Goal: Task Accomplishment & Management: Manage account settings

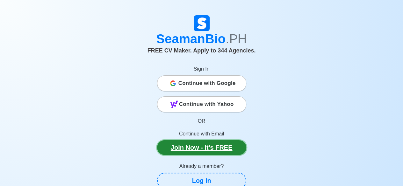
click at [208, 144] on link "Join Now - It's FREE" at bounding box center [201, 147] width 89 height 15
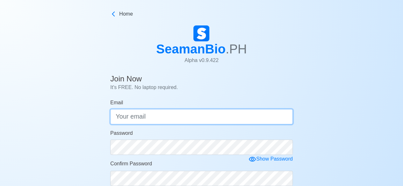
click at [189, 116] on input "Email" at bounding box center [201, 116] width 182 height 15
type input "[EMAIL_ADDRESS][DOMAIN_NAME]"
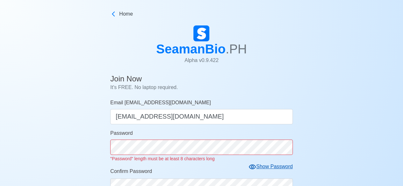
click at [256, 162] on form "Email jgarollado22@gmail.com jgarollado22@gmail.com Password "Password" length …" at bounding box center [201, 184] width 182 height 171
click at [252, 167] on icon at bounding box center [252, 167] width 7 height 5
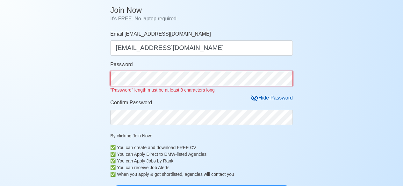
scroll to position [70, 0]
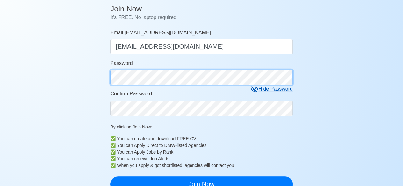
click at [91, 91] on div "Join Now It's FREE. No laptop required. Email jgarollado22@gmail.com jgarollado…" at bounding box center [201, 182] width 403 height 361
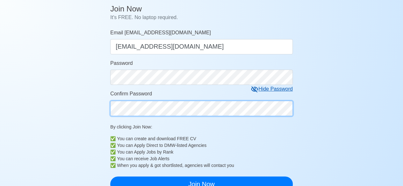
scroll to position [106, 0]
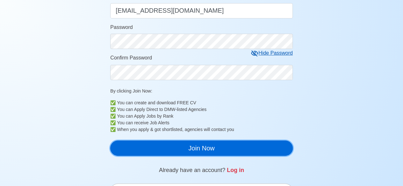
click at [198, 147] on button "Join Now" at bounding box center [201, 148] width 182 height 15
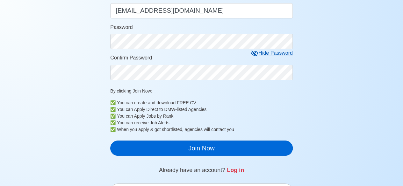
scroll to position [8, 0]
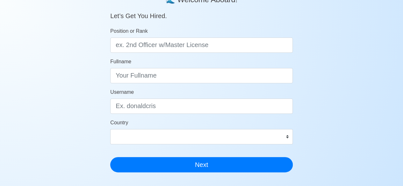
scroll to position [64, 0]
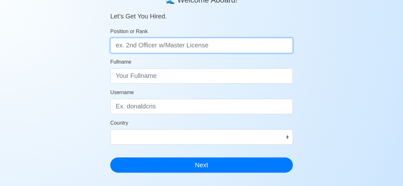
click at [151, 46] on input "Position or Rank" at bounding box center [201, 45] width 182 height 15
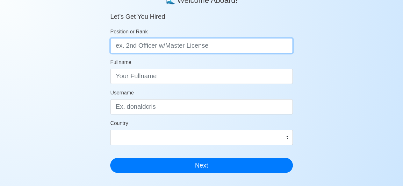
scroll to position [63, 0]
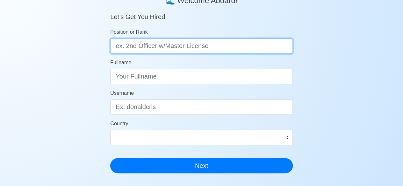
click at [141, 47] on input "Position or Rank" at bounding box center [201, 46] width 182 height 15
click at [139, 47] on input "Position or Rank" at bounding box center [201, 46] width 182 height 15
paste input "2nd officer with master licence"
type input "2nd officer with master licence"
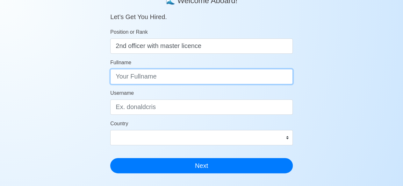
click at [148, 72] on input "Fullname" at bounding box center [201, 76] width 182 height 15
type input "Robert S. Arollado"
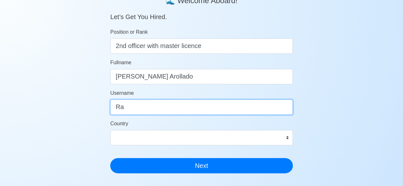
type input "R"
type input "RArollado"
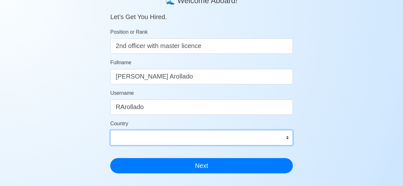
click at [225, 140] on select "Afghanistan Åland Islands Albania Algeria American Samoa Andorra Angola Anguill…" at bounding box center [201, 137] width 182 height 15
select select "PH"
click at [110, 130] on select "Afghanistan Åland Islands Albania Algeria American Samoa Andorra Angola Anguill…" at bounding box center [201, 137] width 182 height 15
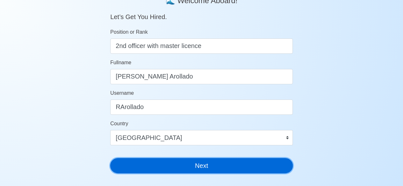
click at [162, 163] on button "Next" at bounding box center [201, 165] width 182 height 15
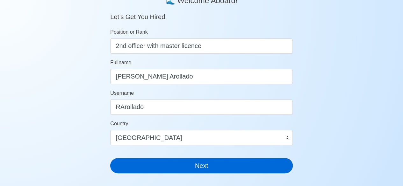
scroll to position [8, 0]
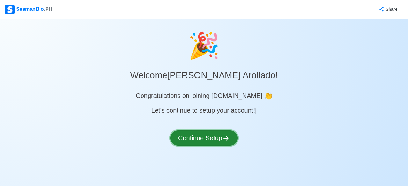
click at [197, 142] on button "Continue Setup" at bounding box center [204, 138] width 68 height 15
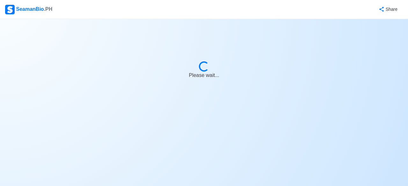
select select "Visible for Hiring"
select select "PH"
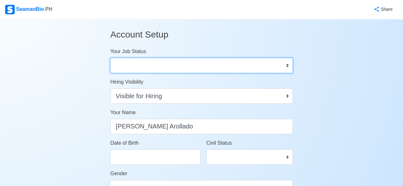
click at [153, 68] on select "Onboard Actively Looking for Job Not Looking for Job" at bounding box center [201, 65] width 182 height 15
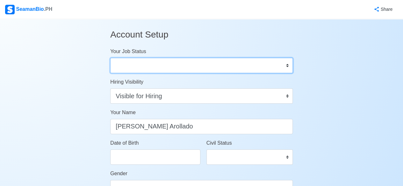
click at [135, 61] on select "Onboard Actively Looking for Job Not Looking for Job" at bounding box center [201, 65] width 182 height 15
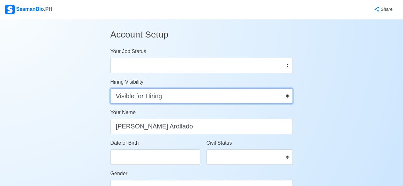
click at [216, 98] on select "Visible for Hiring Not Visible for Hiring" at bounding box center [201, 96] width 182 height 15
click at [110, 89] on select "Visible for Hiring Not Visible for Hiring" at bounding box center [201, 96] width 182 height 15
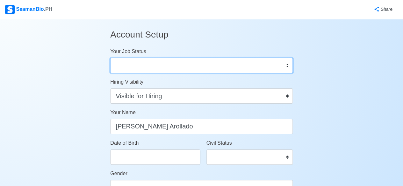
click at [267, 64] on select "Onboard Actively Looking for Job Not Looking for Job" at bounding box center [201, 65] width 182 height 15
select select "Onboard"
click at [110, 58] on select "Onboard Actively Looking for Job Not Looking for Job" at bounding box center [201, 65] width 182 height 15
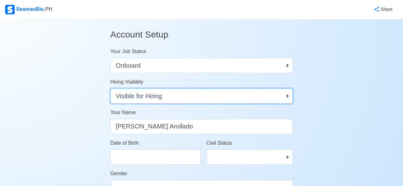
click at [136, 91] on select "Visible for Hiring Not Visible for Hiring" at bounding box center [201, 96] width 182 height 15
click at [178, 99] on select "Visible for Hiring Not Visible for Hiring" at bounding box center [201, 96] width 182 height 15
click at [110, 89] on select "Visible for Hiring Not Visible for Hiring" at bounding box center [201, 96] width 182 height 15
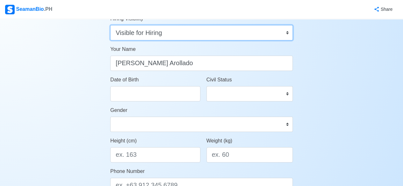
scroll to position [67, 0]
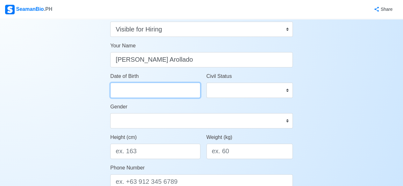
click at [123, 90] on input "Date of Birth" at bounding box center [155, 90] width 90 height 15
select select "****"
select select "*******"
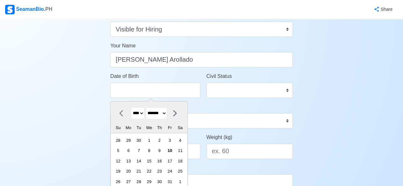
click at [141, 115] on select "**** **** **** **** **** **** **** **** **** **** **** **** **** **** **** ****…" at bounding box center [137, 113] width 13 height 12
select select "****"
click at [131, 107] on select "**** **** **** **** **** **** **** **** **** **** **** **** **** **** **** ****…" at bounding box center [137, 113] width 13 height 12
click at [161, 113] on select "******* ******** ***** ***** *** **** **** ****** ********* ******* ******** **…" at bounding box center [156, 113] width 21 height 12
select select "*****"
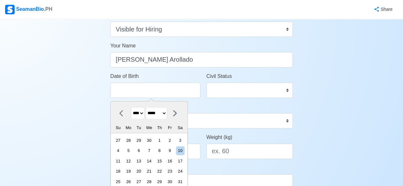
click at [148, 107] on select "******* ******** ***** ***** *** **** **** ****** ********* ******* ******** **…" at bounding box center [156, 113] width 21 height 12
click at [122, 160] on div "15" at bounding box center [118, 161] width 9 height 9
type input "03/15/1981"
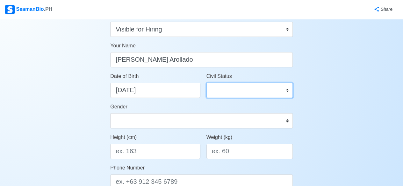
click at [226, 91] on select "Single Married Widowed Separated" at bounding box center [249, 90] width 86 height 15
select select "Married"
click at [206, 83] on select "Single Married Widowed Separated" at bounding box center [249, 90] width 86 height 15
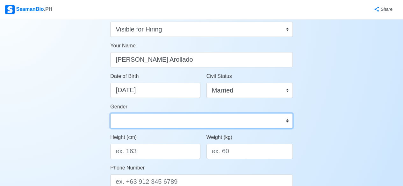
click at [169, 124] on select "Male Female" at bounding box center [201, 120] width 182 height 15
select select "[DEMOGRAPHIC_DATA]"
click at [110, 113] on select "Male Female" at bounding box center [201, 120] width 182 height 15
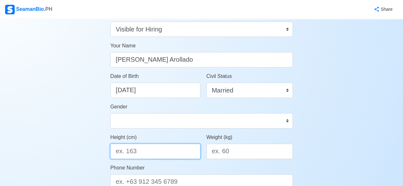
click at [144, 150] on input "Height (cm)" at bounding box center [155, 151] width 90 height 15
type input "172"
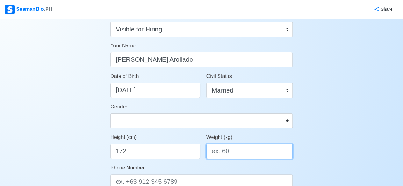
click at [236, 150] on input "Weight (kg)" at bounding box center [249, 151] width 86 height 15
type input "79"
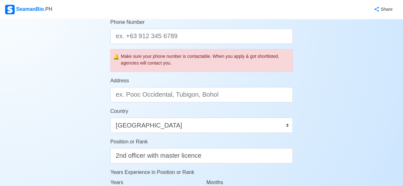
scroll to position [209, 0]
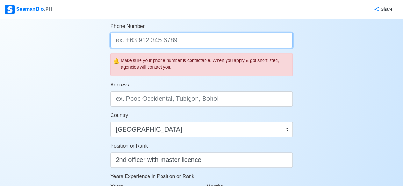
click at [225, 33] on input "Phone Number" at bounding box center [201, 40] width 182 height 15
click at [224, 34] on input "Phone Number" at bounding box center [201, 40] width 182 height 15
paste input "09150287788"
type input "09150287788"
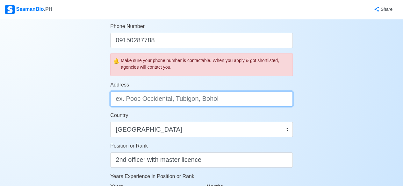
click at [170, 96] on input "Address" at bounding box center [201, 98] width 182 height 15
paste input "TIRADOR ST. POB. [GEOGRAPHIC_DATA], [GEOGRAPHIC_DATA]"
click at [181, 98] on input "TIRADOR ST. POB. [GEOGRAPHIC_DATA], [GEOGRAPHIC_DATA]" at bounding box center [201, 98] width 182 height 15
type input "TIRADOR ST. POB. [GEOGRAPHIC_DATA], [GEOGRAPHIC_DATA]"
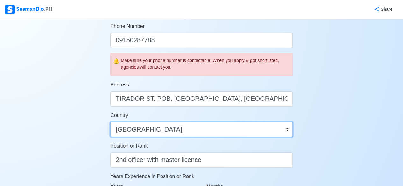
click at [156, 131] on select "Afghanistan Åland Islands Albania Algeria American Samoa Andorra Angola Anguill…" at bounding box center [201, 129] width 182 height 15
click at [110, 122] on select "Afghanistan Åland Islands Albania Algeria American Samoa Andorra Angola Anguill…" at bounding box center [201, 129] width 182 height 15
click at [159, 126] on select "Afghanistan Åland Islands Albania Algeria American Samoa Andorra Angola Anguill…" at bounding box center [201, 129] width 182 height 15
select select "PH"
click at [110, 122] on select "Afghanistan Åland Islands Albania Algeria American Samoa Andorra Angola Anguill…" at bounding box center [201, 129] width 182 height 15
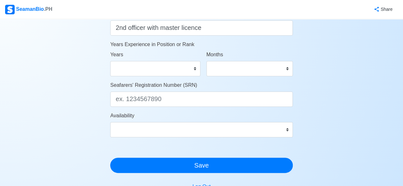
scroll to position [340, 0]
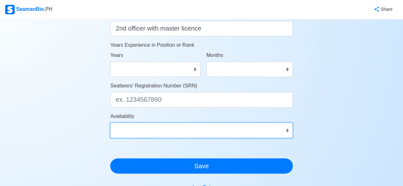
click at [194, 131] on select "Immediate Nov 2025 Dec 2025 Jan 2026 Feb 2026 Mar 2026 Apr 2026 May 2026 Jun 20…" at bounding box center [201, 130] width 182 height 15
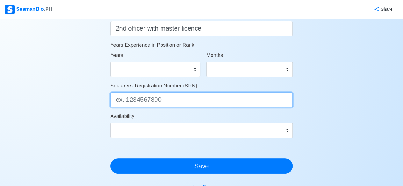
click at [168, 103] on input "Seafarers' Registration Number (SRN)" at bounding box center [201, 99] width 182 height 15
paste input "8103150000"
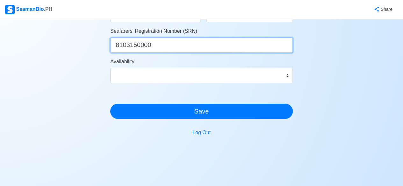
scroll to position [405, 0]
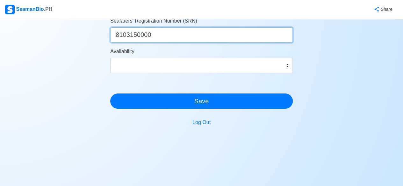
type input "8103150000"
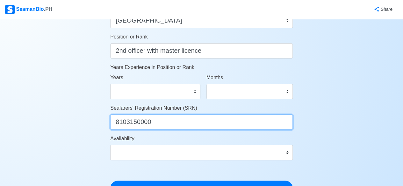
scroll to position [316, 0]
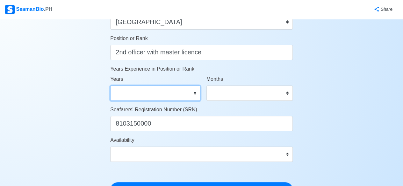
click at [161, 95] on select "0 1 2 3 4 5 6 7 8 9 10 11 12 13 14 15 16 17 18 19 20 21 22 23 24 25 26 27 28 29…" at bounding box center [155, 93] width 90 height 15
select select "8"
click at [110, 86] on select "0 1 2 3 4 5 6 7 8 9 10 11 12 13 14 15 16 17 18 19 20 21 22 23 24 25 26 27 28 29…" at bounding box center [155, 93] width 90 height 15
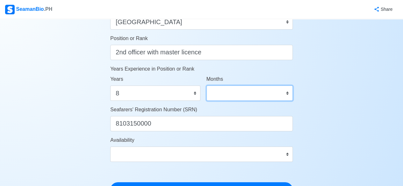
click at [215, 96] on select "0 1 2 3 4 5 6 7 8 9 10 11" at bounding box center [249, 93] width 86 height 15
select select "0"
click at [206, 86] on select "0 1 2 3 4 5 6 7 8 9 10 11" at bounding box center [249, 93] width 86 height 15
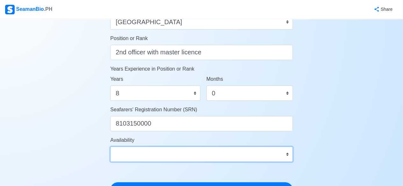
click at [174, 155] on select "Immediate Nov 2025 Dec 2025 Jan 2026 Feb 2026 Mar 2026 Apr 2026 May 2026 Jun 20…" at bounding box center [201, 154] width 182 height 15
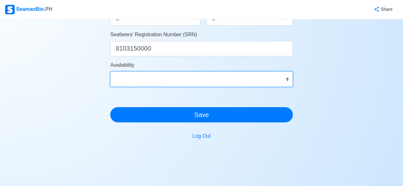
scroll to position [404, 0]
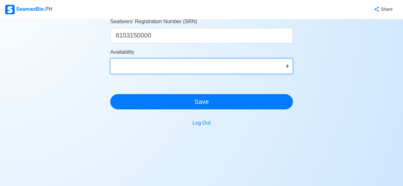
click at [282, 66] on select "Immediate Nov 2025 Dec 2025 Jan 2026 Feb 2026 Mar 2026 Apr 2026 May 2026 Jun 20…" at bounding box center [201, 66] width 182 height 15
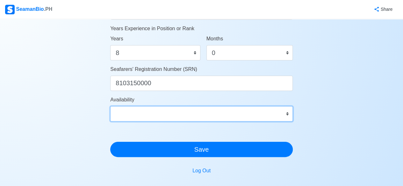
click at [233, 117] on select "Immediate Nov 2025 Dec 2025 Jan 2026 Feb 2026 Mar 2026 Apr 2026 May 2026 Jun 20…" at bounding box center [201, 113] width 182 height 15
click at [125, 109] on select "Immediate Nov 2025 Dec 2025 Jan 2026 Feb 2026 Mar 2026 Apr 2026 May 2026 Jun 20…" at bounding box center [201, 113] width 182 height 15
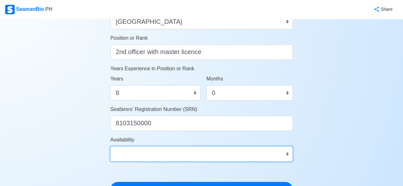
click at [132, 155] on select "Immediate Nov 2025 Dec 2025 Jan 2026 Feb 2026 Mar 2026 Apr 2026 May 2026 Jun 20…" at bounding box center [201, 153] width 182 height 15
select select "1767196800000"
click at [110, 146] on select "Immediate Nov 2025 Dec 2025 Jan 2026 Feb 2026 Mar 2026 Apr 2026 May 2026 Jun 20…" at bounding box center [201, 153] width 182 height 15
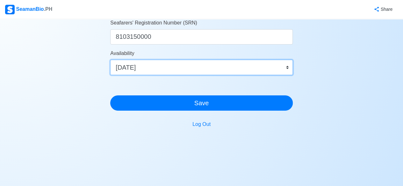
scroll to position [405, 0]
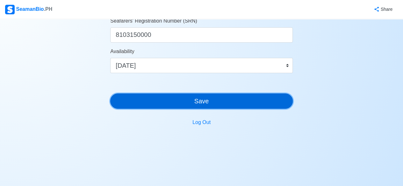
click at [247, 102] on button "Save" at bounding box center [201, 101] width 182 height 15
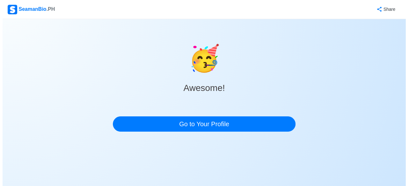
scroll to position [0, 0]
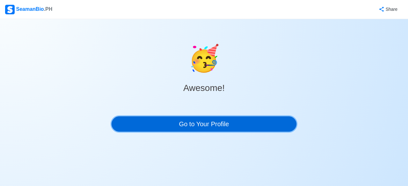
click at [213, 121] on link "Go to Your Profile" at bounding box center [203, 124] width 185 height 15
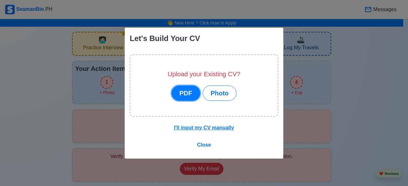
click at [190, 96] on button "PDF" at bounding box center [185, 93] width 29 height 15
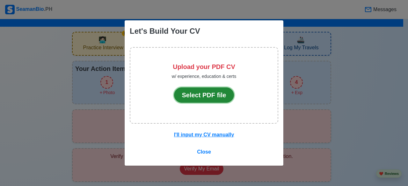
click at [190, 96] on button "Select PDF file" at bounding box center [204, 95] width 60 height 15
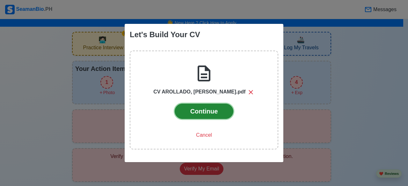
click at [197, 112] on button "Continue" at bounding box center [203, 111] width 59 height 15
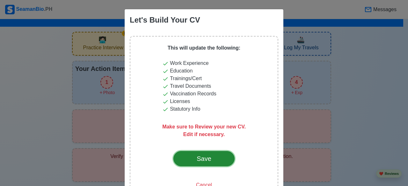
click at [204, 159] on div "Save" at bounding box center [204, 159] width 30 height 10
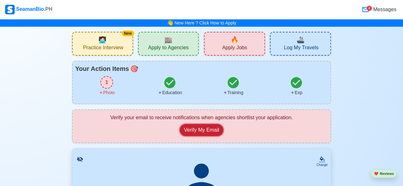
click at [194, 131] on button "Verify My Email" at bounding box center [201, 130] width 43 height 12
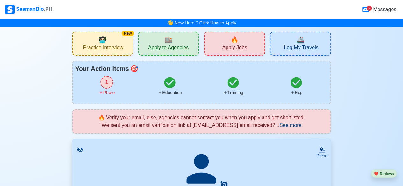
click at [301, 126] on span "See more" at bounding box center [290, 125] width 22 height 5
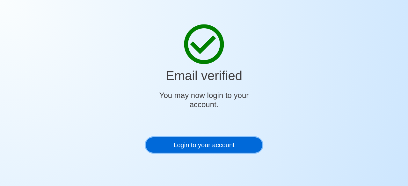
click at [198, 146] on link "Login to your account" at bounding box center [204, 145] width 117 height 15
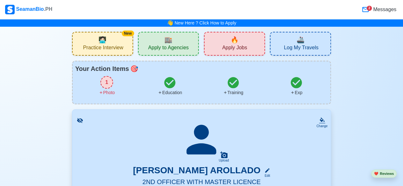
click at [369, 6] on div "2" at bounding box center [368, 8] width 5 height 5
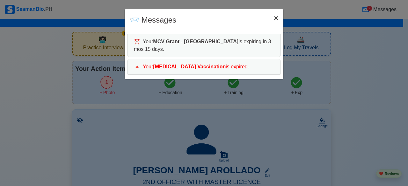
click at [274, 18] on span "×" at bounding box center [276, 18] width 4 height 9
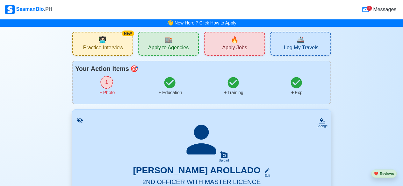
click at [103, 82] on div "1" at bounding box center [106, 82] width 13 height 13
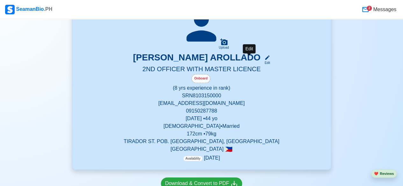
click at [265, 59] on icon at bounding box center [267, 57] width 4 height 4
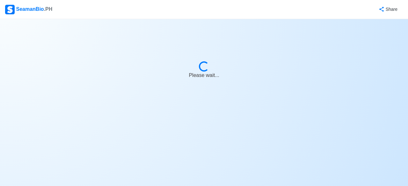
select select "Onboard"
select select "Visible for Hiring"
select select "Married"
select select "[DEMOGRAPHIC_DATA]"
select select "PH"
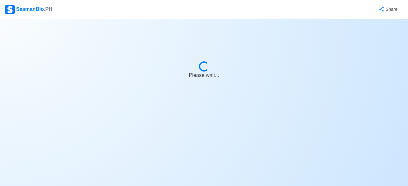
select select "8"
select select "0"
select select "1767196800000"
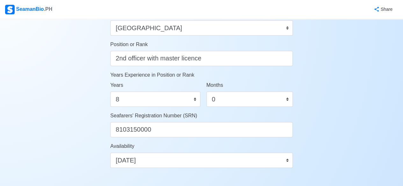
scroll to position [299, 0]
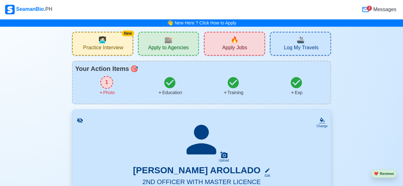
click at [78, 120] on icon at bounding box center [80, 120] width 6 height 6
click at [25, 7] on div "SeamanBio .PH" at bounding box center [28, 10] width 47 height 10
click at [115, 51] on span "Practice Interview" at bounding box center [103, 49] width 40 height 8
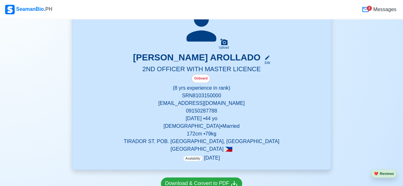
scroll to position [118, 0]
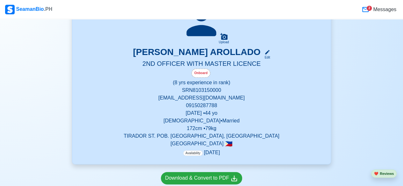
click at [203, 73] on div "Onboard" at bounding box center [200, 73] width 19 height 9
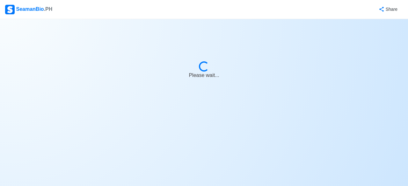
select select "Onboard"
select select "Visible for Hiring"
select select "Married"
select select "[DEMOGRAPHIC_DATA]"
select select "PH"
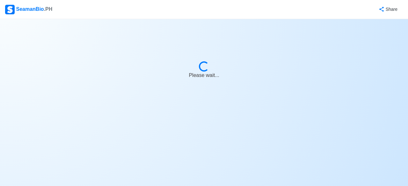
select select "8"
select select "0"
select select "1767196800000"
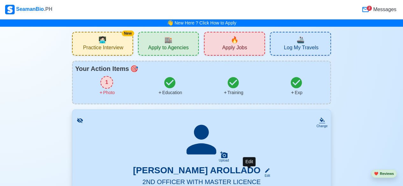
click at [264, 173] on icon at bounding box center [267, 171] width 6 height 6
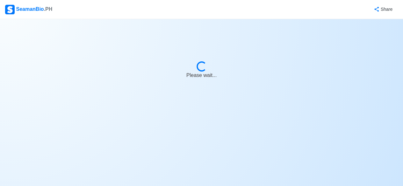
select select "Onboard"
select select "Visible for Hiring"
select select "Married"
select select "[DEMOGRAPHIC_DATA]"
select select "PH"
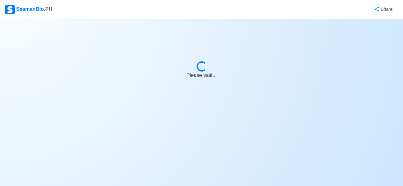
select select "8"
select select "0"
select select "1767196800000"
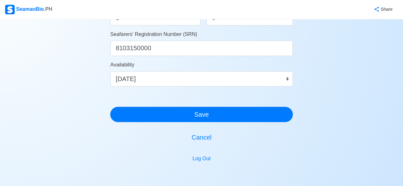
scroll to position [397, 0]
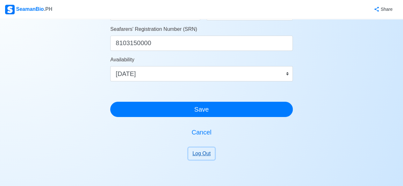
click at [200, 156] on button "Log Out" at bounding box center [201, 154] width 26 height 12
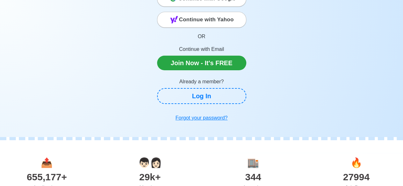
scroll to position [91, 0]
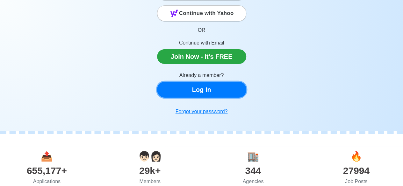
click at [195, 91] on link "Log In" at bounding box center [201, 90] width 89 height 16
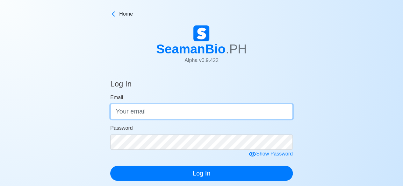
click at [157, 109] on input "Email" at bounding box center [201, 111] width 182 height 15
type input "[EMAIL_ADDRESS][DOMAIN_NAME]"
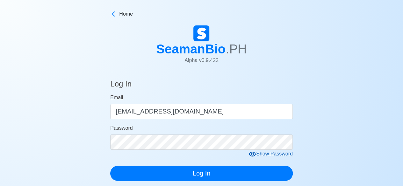
click at [252, 155] on icon at bounding box center [252, 155] width 8 height 8
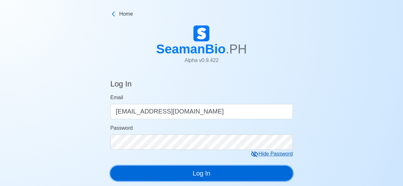
click at [227, 172] on button "Log In" at bounding box center [201, 173] width 182 height 15
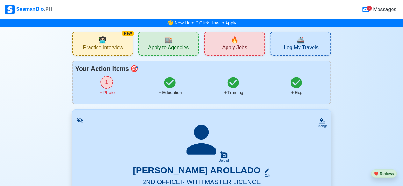
click at [386, 10] on span "Messages" at bounding box center [384, 10] width 25 height 8
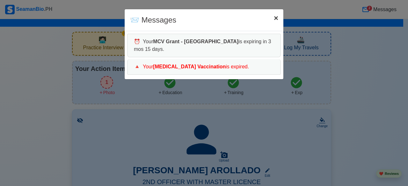
click at [274, 14] on span "×" at bounding box center [276, 18] width 4 height 9
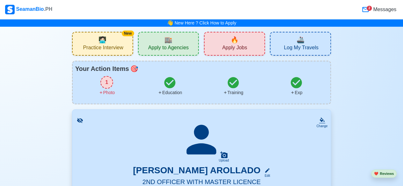
click at [274, 14] on div "2 Messages" at bounding box center [225, 9] width 345 height 13
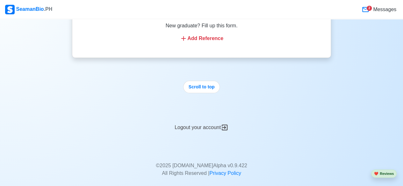
scroll to position [4362, 0]
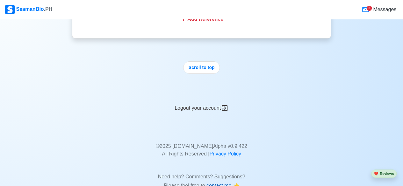
click at [209, 183] on span "contact me" at bounding box center [219, 185] width 26 height 5
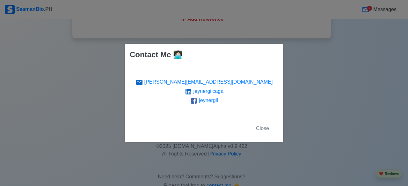
click at [303, 78] on div "Contact Me 🧑🏻‍💻 jeyner@seamanbio.ph jeynergilcaga jeynergil Close" at bounding box center [204, 93] width 408 height 186
click at [264, 129] on span "Close" at bounding box center [262, 128] width 13 height 5
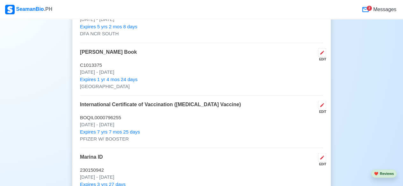
scroll to position [0, 0]
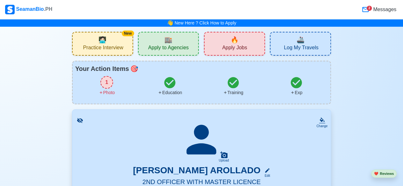
click at [36, 9] on div "SeamanBio .PH" at bounding box center [28, 10] width 47 height 10
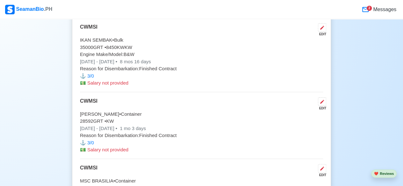
scroll to position [4276, 0]
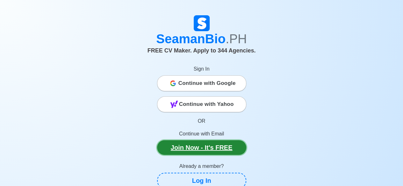
click at [204, 149] on link "Join Now - It's FREE" at bounding box center [201, 147] width 89 height 15
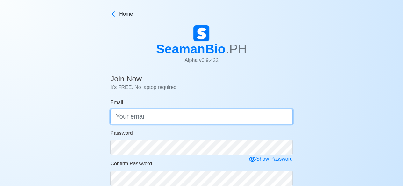
click at [130, 119] on input "Email" at bounding box center [201, 116] width 182 height 15
paste input "odallora@gmail.com"
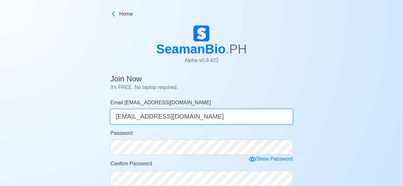
type input "odallora@gmail.com"
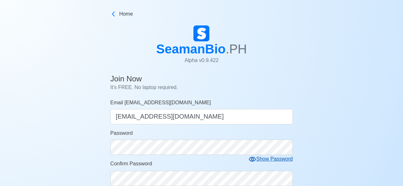
click at [253, 159] on icon at bounding box center [252, 159] width 7 height 5
click at [253, 159] on icon at bounding box center [254, 159] width 7 height 6
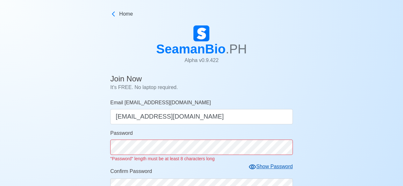
click at [253, 157] on form "Email odallora@gmail.com odallora@gmail.com Password "Password" length must be …" at bounding box center [201, 184] width 182 height 171
click at [254, 166] on icon at bounding box center [252, 167] width 7 height 5
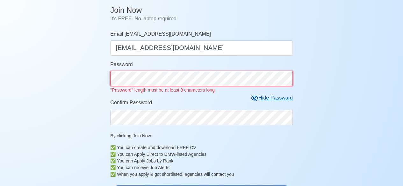
scroll to position [71, 0]
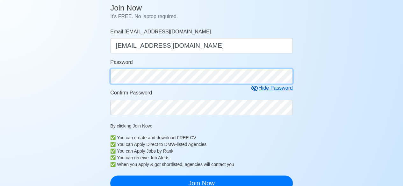
click at [111, 85] on form "Email odallora@gmail.com odallora@gmail.com Password Hide Password Confirm Pass…" at bounding box center [201, 109] width 182 height 163
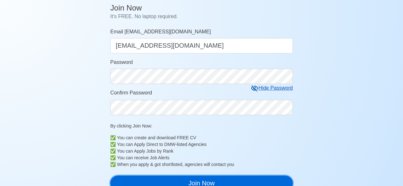
click at [193, 182] on button "Join Now" at bounding box center [201, 183] width 182 height 15
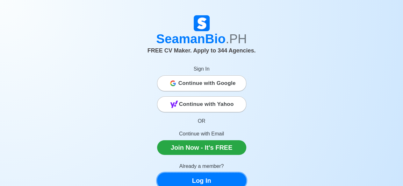
click at [198, 179] on link "Log In" at bounding box center [201, 181] width 89 height 16
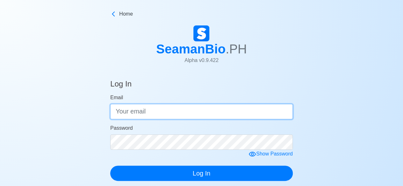
click at [180, 115] on input "Email" at bounding box center [201, 111] width 182 height 15
type input "[EMAIL_ADDRESS][DOMAIN_NAME]"
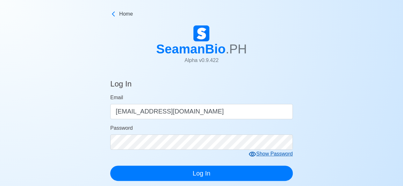
click at [252, 154] on icon at bounding box center [252, 154] width 7 height 5
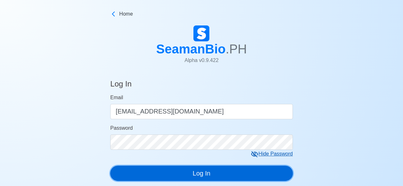
click at [215, 171] on button "Log In" at bounding box center [201, 173] width 182 height 15
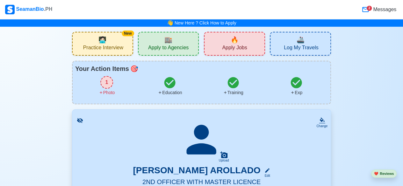
click at [319, 11] on div "2 Messages" at bounding box center [225, 9] width 345 height 13
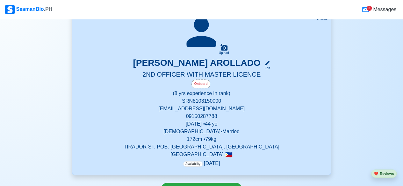
scroll to position [96, 0]
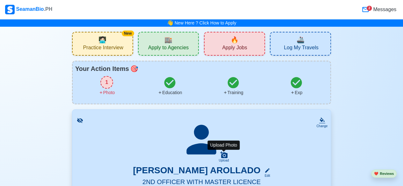
click at [222, 155] on icon at bounding box center [223, 155] width 7 height 7
click at [0, 0] on input "Upload" at bounding box center [0, 0] width 0 height 0
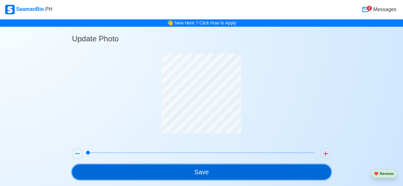
click at [226, 172] on button "Save" at bounding box center [201, 172] width 259 height 15
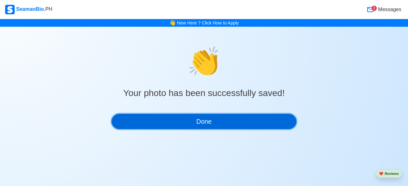
click at [210, 120] on button "Done" at bounding box center [203, 121] width 185 height 15
